Goal: Task Accomplishment & Management: Manage account settings

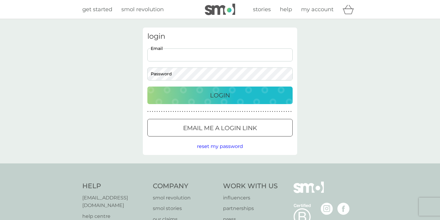
click at [208, 56] on input "Email" at bounding box center [219, 54] width 145 height 13
type input "[EMAIL_ADDRESS][DOMAIN_NAME]"
click at [175, 97] on div "Login" at bounding box center [219, 96] width 133 height 10
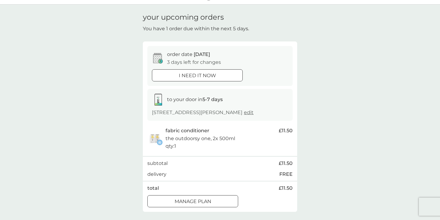
scroll to position [27, 0]
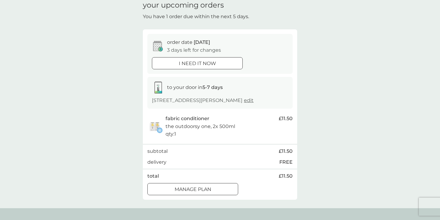
click at [197, 194] on button "Manage plan" at bounding box center [192, 189] width 91 height 12
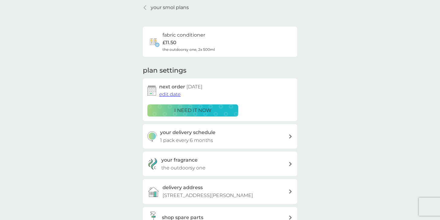
scroll to position [25, 0]
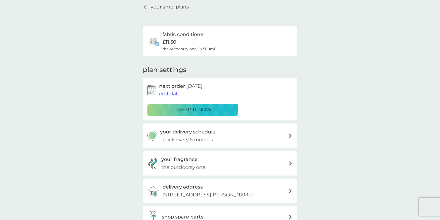
click at [170, 95] on span "edit date" at bounding box center [169, 94] width 21 height 6
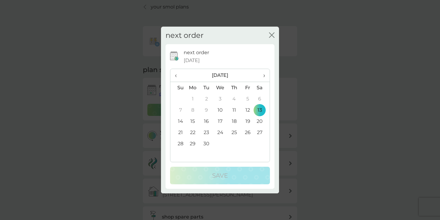
click at [262, 77] on span "›" at bounding box center [262, 75] width 6 height 13
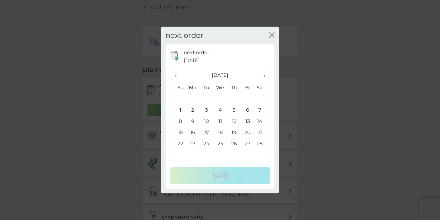
click at [262, 77] on span "›" at bounding box center [262, 75] width 6 height 13
click at [181, 110] on td "1" at bounding box center [177, 109] width 15 height 11
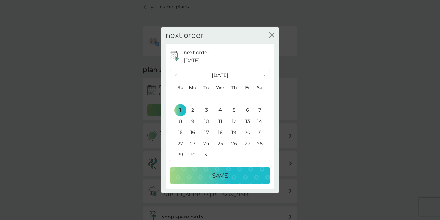
click at [192, 108] on td "2" at bounding box center [193, 109] width 14 height 11
click at [197, 172] on div "Save" at bounding box center [220, 176] width 88 height 10
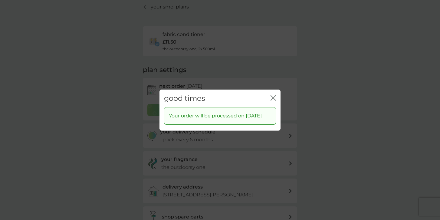
click at [273, 95] on icon "close" at bounding box center [272, 97] width 2 height 5
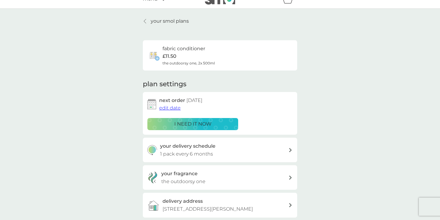
scroll to position [6, 0]
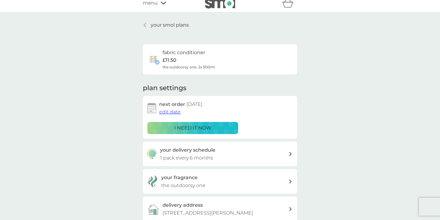
click at [174, 21] on p "your smol plans" at bounding box center [170, 25] width 38 height 8
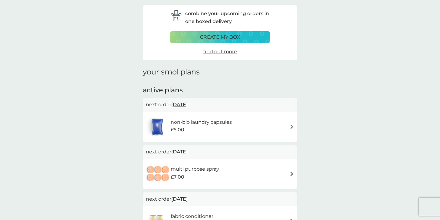
scroll to position [24, 0]
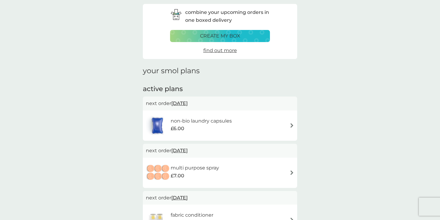
click at [204, 134] on div "non-bio laundry capsules £6.00" at bounding box center [204, 125] width 67 height 17
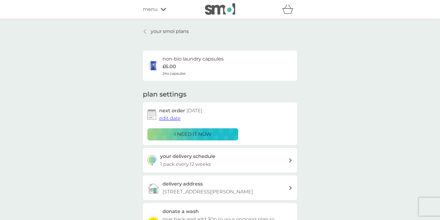
scroll to position [1, 0]
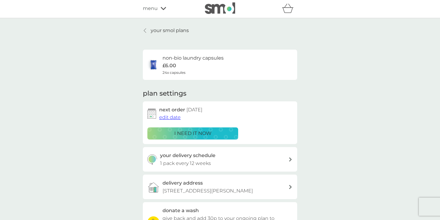
click at [198, 134] on p "i need it now" at bounding box center [192, 134] width 37 height 8
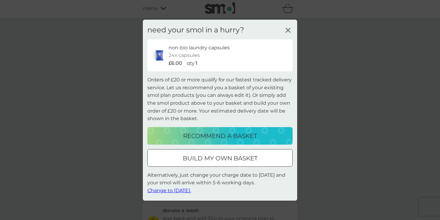
click at [182, 191] on span "Change to tomorrow." at bounding box center [169, 191] width 44 height 6
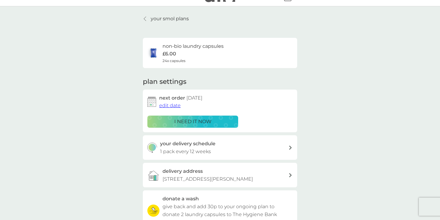
scroll to position [0, 0]
